Goal: Find specific page/section: Find specific page/section

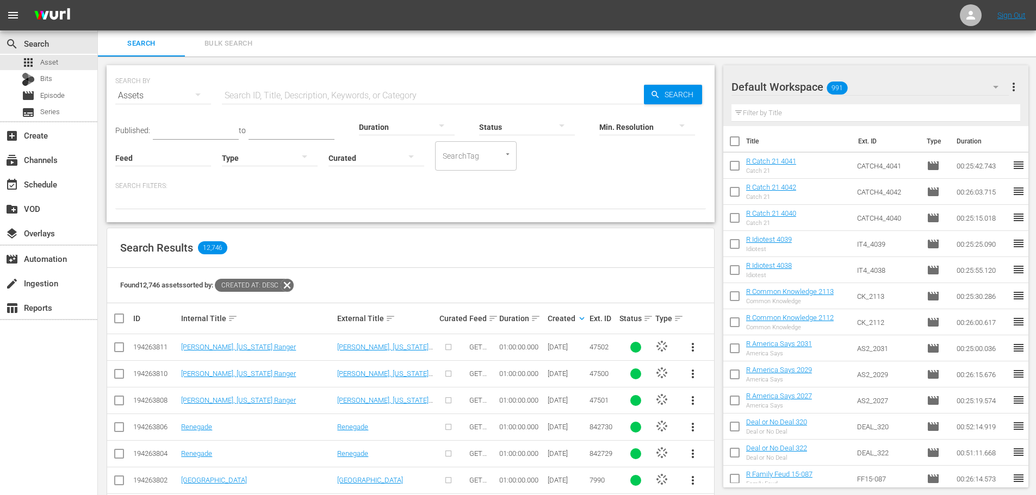
click at [270, 157] on div at bounding box center [270, 157] width 96 height 30
click at [259, 154] on div "Video" at bounding box center [270, 156] width 96 height 17
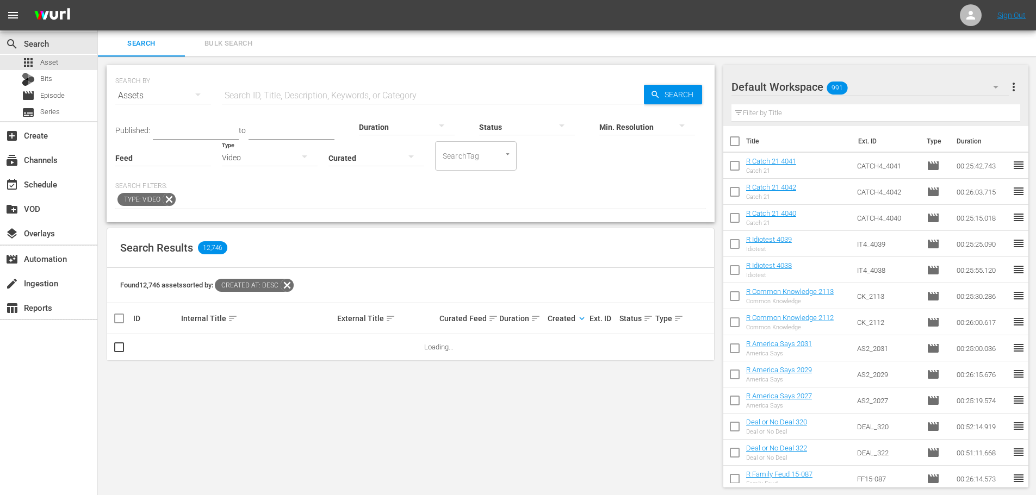
click at [240, 150] on div "Video" at bounding box center [270, 157] width 96 height 30
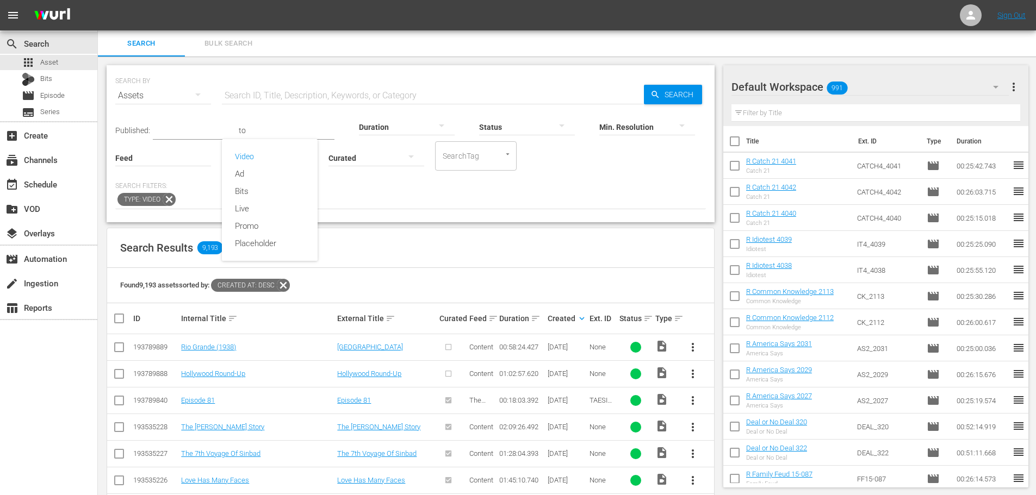
drag, startPoint x: 510, startPoint y: 206, endPoint x: 507, endPoint y: 212, distance: 6.9
click at [512, 211] on div "Video Ad Bits Live Promo Placeholder" at bounding box center [518, 247] width 1036 height 495
click at [353, 156] on div at bounding box center [376, 157] width 96 height 30
click at [197, 200] on div "Curated Uncurated" at bounding box center [518, 247] width 1036 height 495
click at [519, 292] on div "Found 9,193 assets sorted by: Created At: desc" at bounding box center [410, 285] width 607 height 35
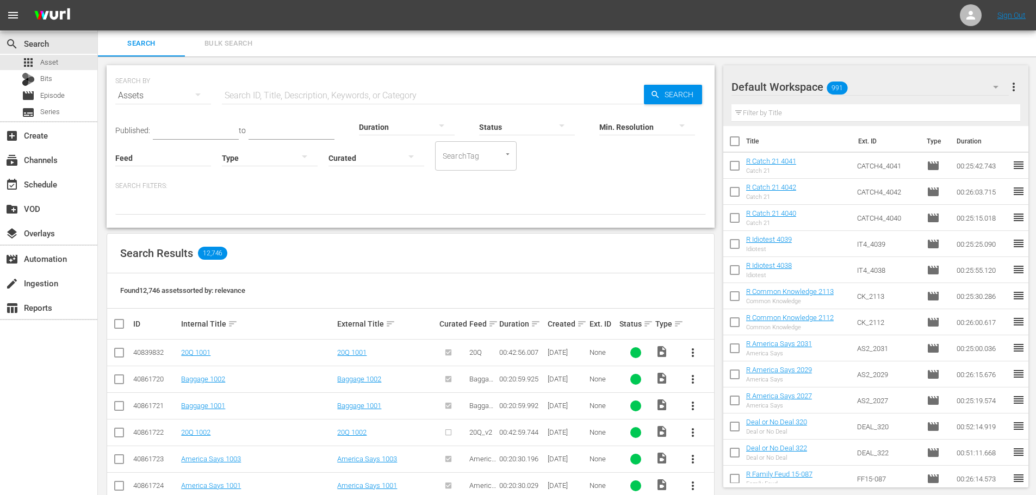
click at [573, 331] on th "Created sort" at bounding box center [567, 324] width 42 height 30
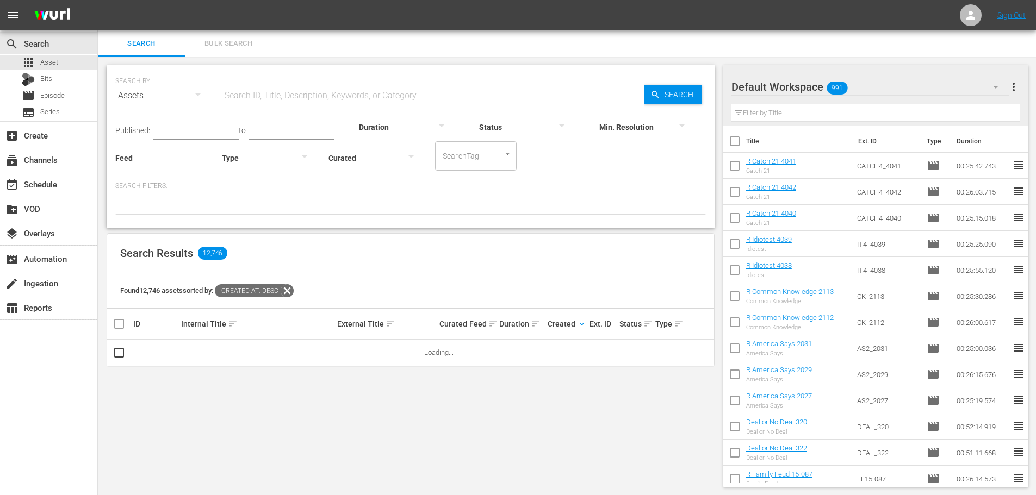
click at [303, 160] on icon "button" at bounding box center [304, 156] width 13 height 13
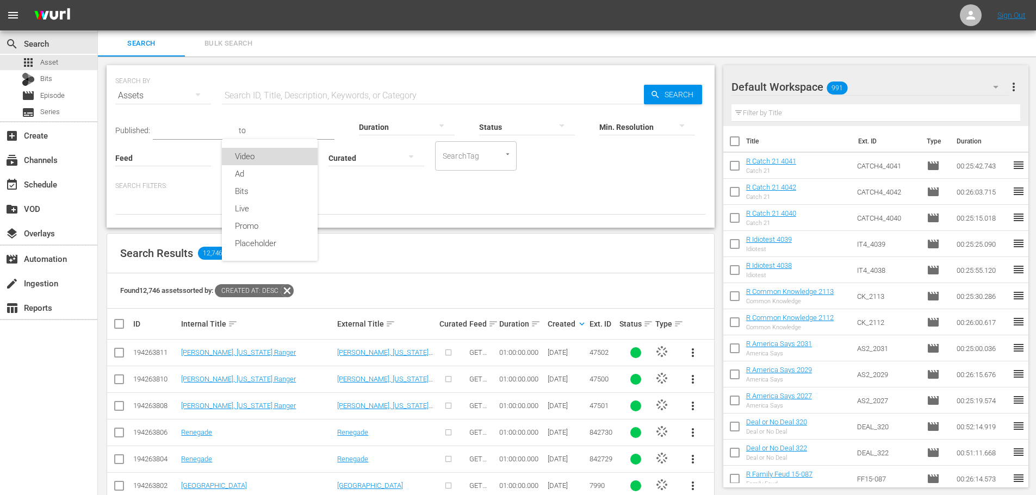
click at [265, 160] on div "Video" at bounding box center [270, 156] width 96 height 17
